Goal: Check status

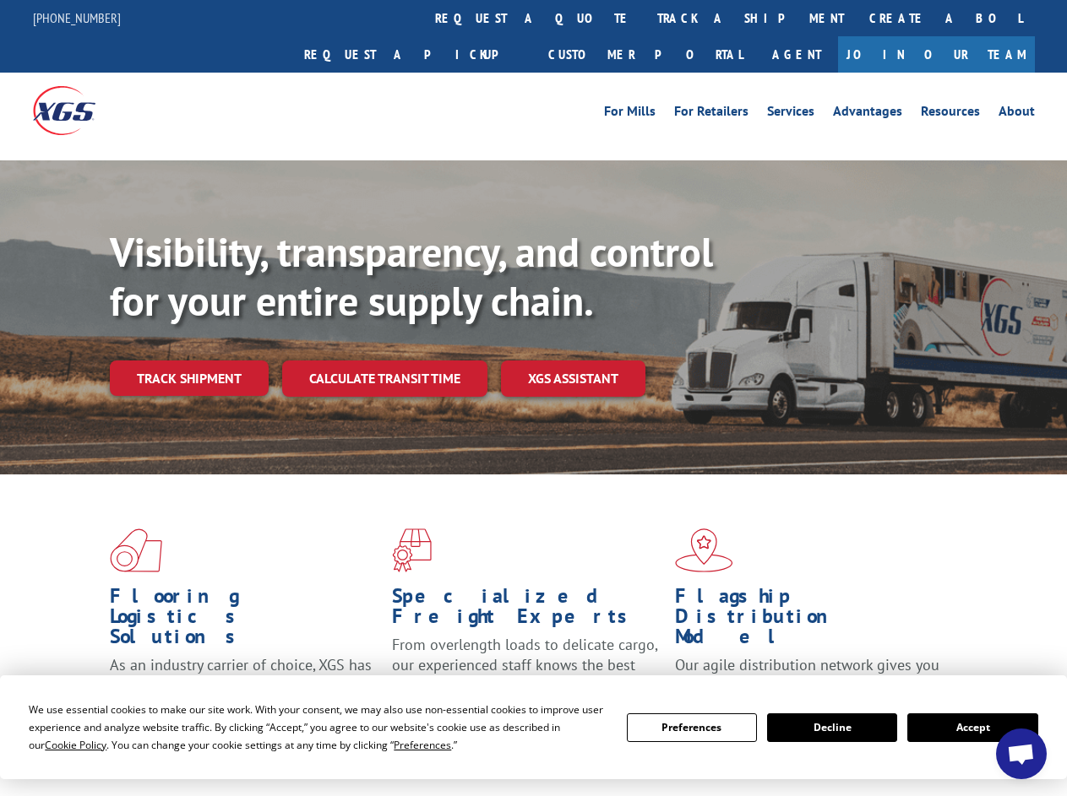
click at [533, 398] on div "Visibility, transparency, and control for your entire supply chain. Track shipm…" at bounding box center [588, 346] width 957 height 236
click at [59, 745] on span "Cookie Policy" at bounding box center [76, 745] width 62 height 14
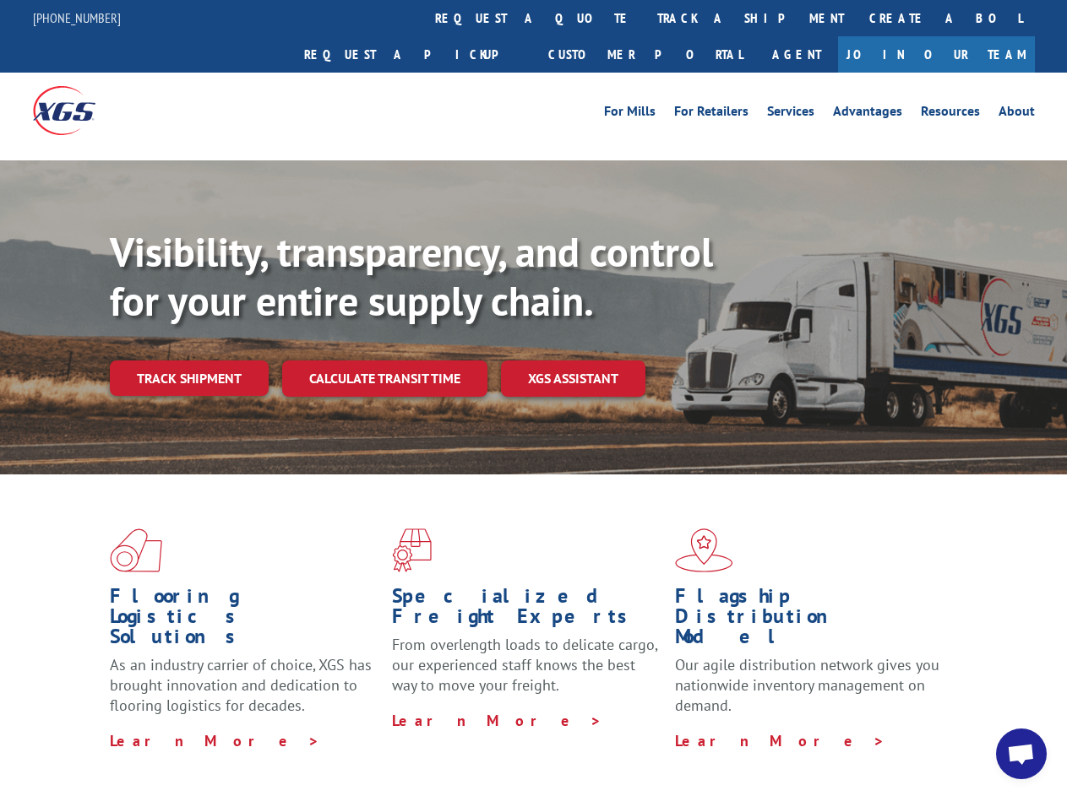
click at [406, 745] on div "Flooring Logistics Solutions As an industry carrier of choice, XGS has brought …" at bounding box center [533, 645] width 1067 height 340
click at [692, 728] on div "Flooring Logistics Solutions As an industry carrier of choice, XGS has brought …" at bounding box center [533, 640] width 1067 height 330
click at [832, 728] on div "Flooring Logistics Solutions As an industry carrier of choice, XGS has brought …" at bounding box center [533, 640] width 1067 height 330
click at [972, 728] on div "Flooring Logistics Solutions As an industry carrier of choice, XGS has brought …" at bounding box center [533, 640] width 1067 height 330
click at [533, 398] on div "Visibility, transparency, and control for your entire supply chain. Track shipm…" at bounding box center [588, 346] width 957 height 236
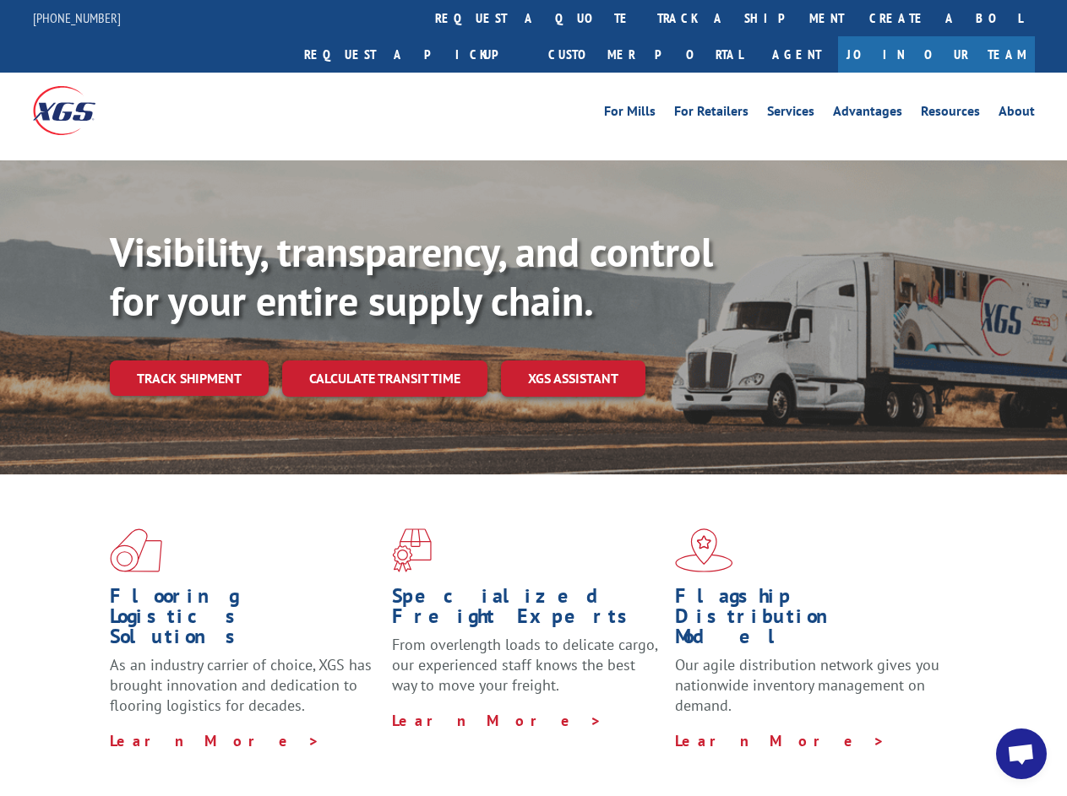
click at [644, 18] on link "track a shipment" at bounding box center [750, 18] width 212 height 36
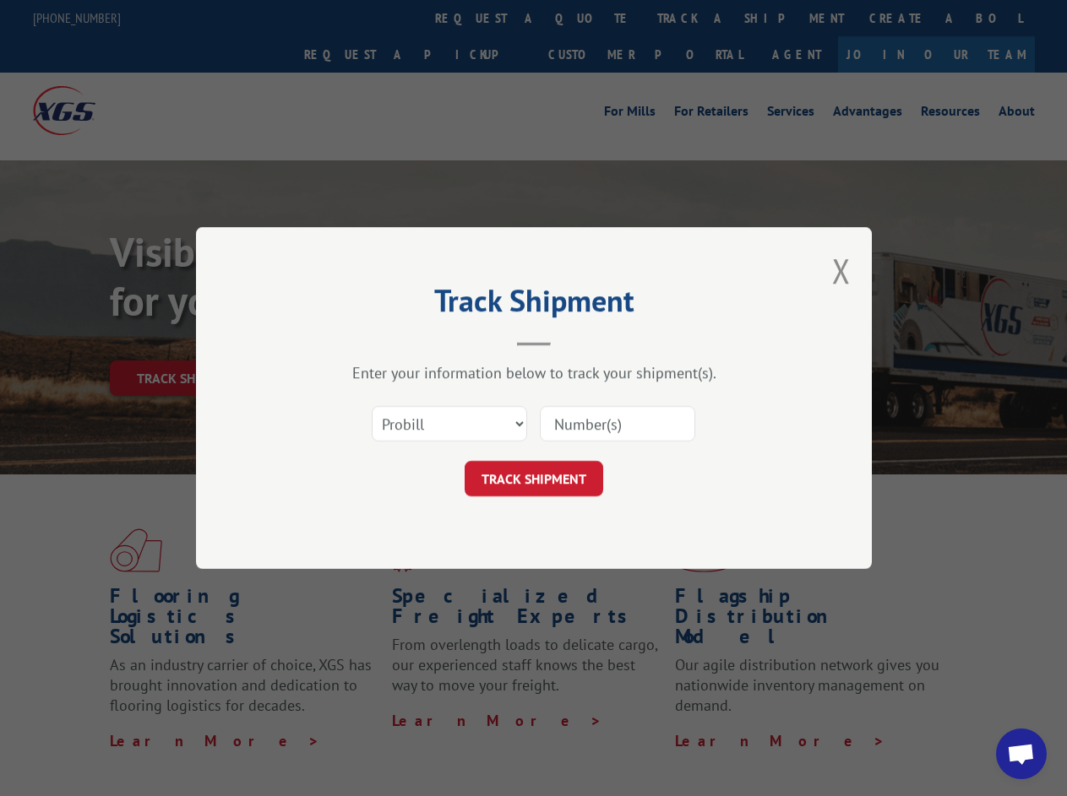
click at [590, 18] on div "Track Shipment Enter your information below to track your shipment(s). Select c…" at bounding box center [533, 398] width 1067 height 796
click at [695, 18] on div "Track Shipment Enter your information below to track your shipment(s). Select c…" at bounding box center [533, 398] width 1067 height 796
